Goal: Information Seeking & Learning: Find specific fact

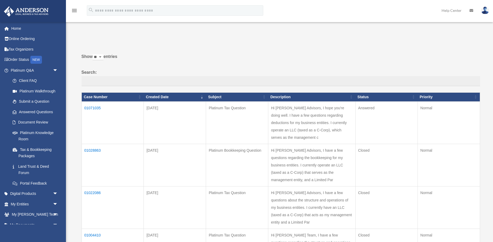
click at [22, 28] on link "Home" at bounding box center [35, 28] width 62 height 11
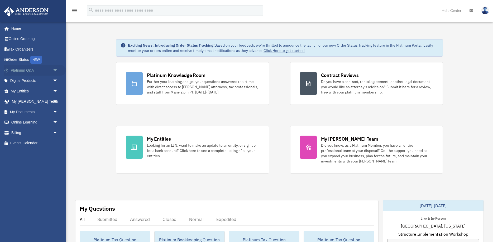
click at [55, 71] on span "arrow_drop_down" at bounding box center [58, 70] width 11 height 11
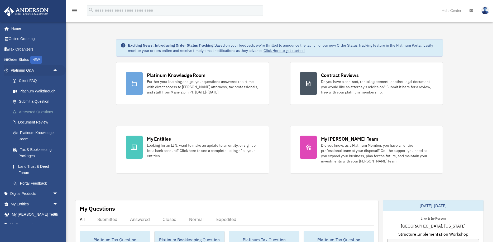
click at [43, 113] on link "Answered Questions" at bounding box center [36, 112] width 59 height 11
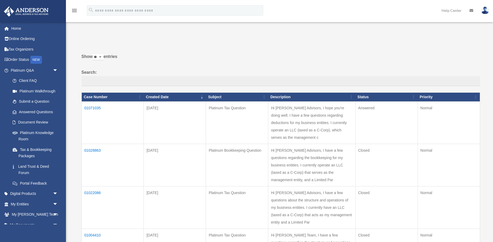
click at [94, 108] on td "01071035" at bounding box center [112, 122] width 62 height 42
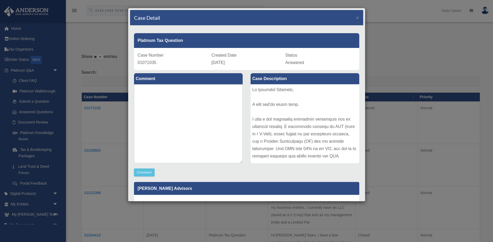
scroll to position [81, 0]
